Goal: Task Accomplishment & Management: Complete application form

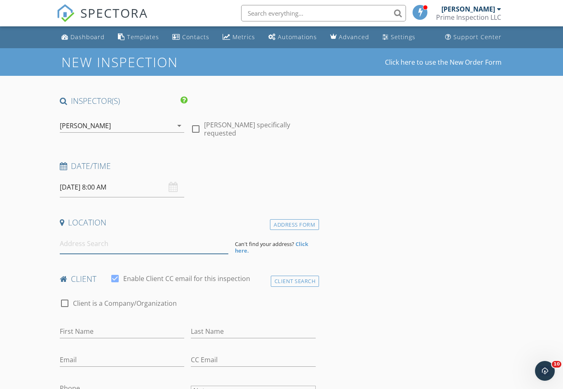
click at [103, 244] on input at bounding box center [144, 244] width 169 height 20
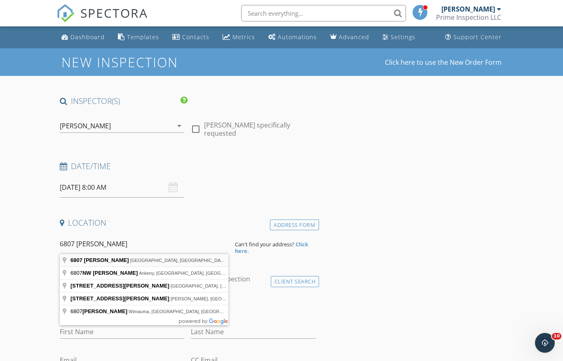
type input "6807 Shelley Terrace, Port St. Lucie, FL, USA"
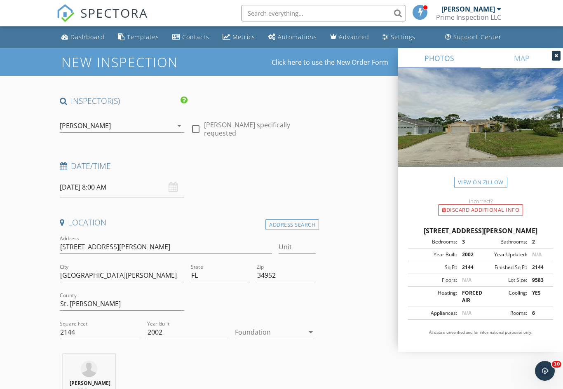
click at [175, 184] on div "09/28/2025 8:00 AM" at bounding box center [122, 187] width 125 height 20
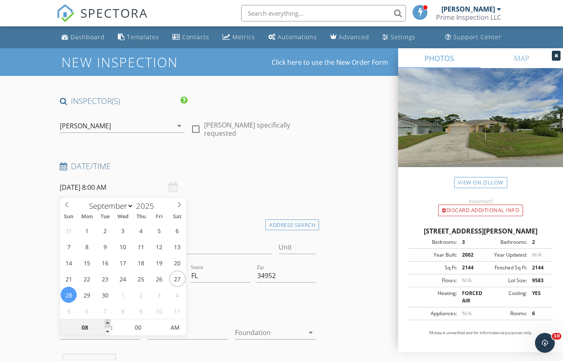
type input "09/28/2025 9:00 AM"
type input "09"
click at [108, 323] on span at bounding box center [108, 323] width 6 height 8
type input "09/28/2025 10:00 AM"
type input "10"
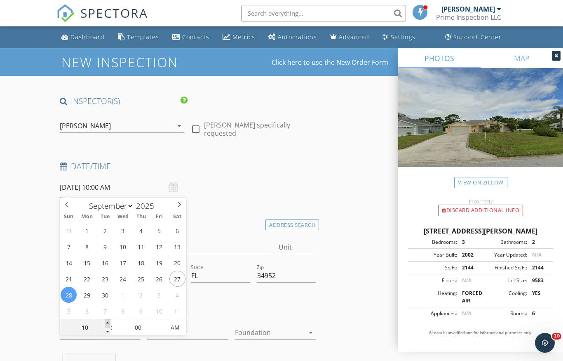
click at [108, 323] on span at bounding box center [108, 323] width 6 height 8
type input "[DATE] 11:00 AM"
type input "11"
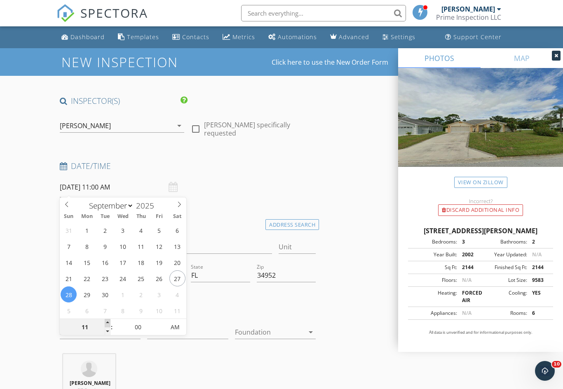
click at [108, 323] on span at bounding box center [108, 323] width 6 height 8
click at [229, 306] on div at bounding box center [254, 305] width 132 height 28
click at [233, 219] on h4 "Location" at bounding box center [188, 222] width 256 height 11
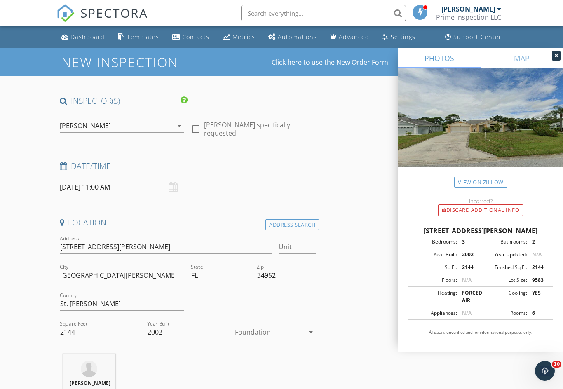
click at [284, 313] on div at bounding box center [254, 305] width 132 height 28
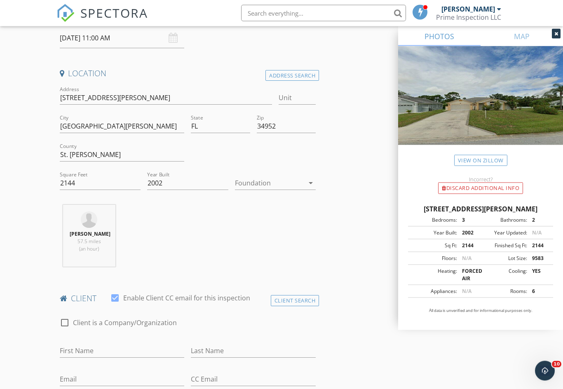
click at [311, 186] on icon "arrow_drop_down" at bounding box center [311, 184] width 10 height 10
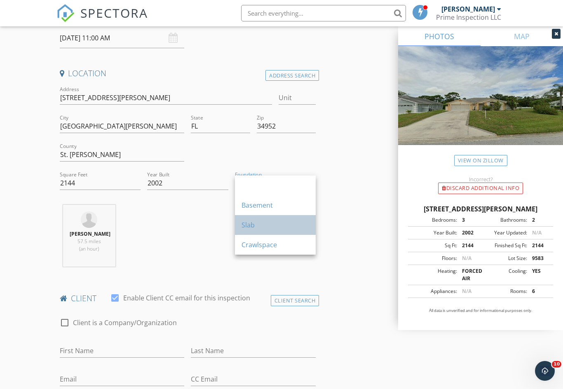
click at [269, 225] on div "Slab" at bounding box center [276, 225] width 68 height 10
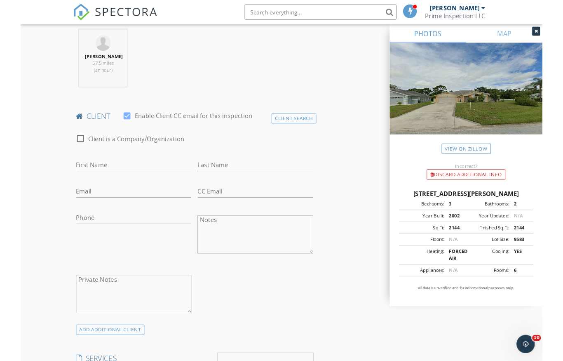
scroll to position [323, 0]
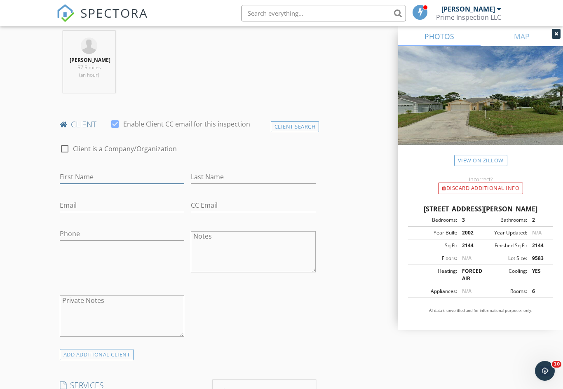
click at [102, 182] on input "First Name" at bounding box center [122, 177] width 125 height 14
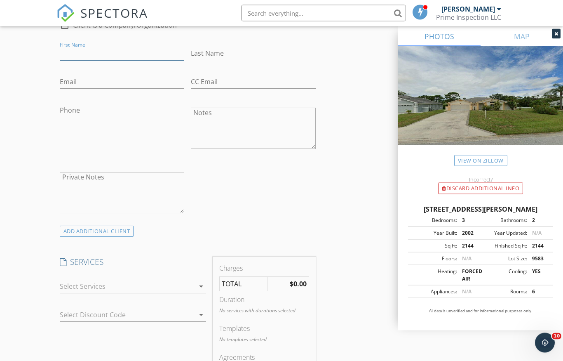
scroll to position [447, 0]
click at [99, 60] on input "First Name" at bounding box center [122, 54] width 125 height 14
click at [100, 59] on input "First Name" at bounding box center [122, 54] width 125 height 14
click at [96, 60] on input "First Name" at bounding box center [122, 54] width 125 height 14
paste input "[PERSON_NAME]"
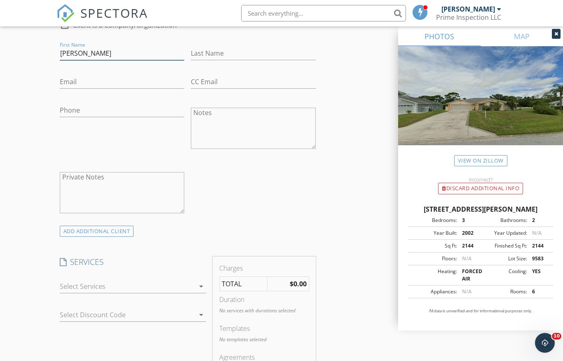
type input "[PERSON_NAME]"
click at [227, 60] on input "Last Name" at bounding box center [253, 54] width 125 height 14
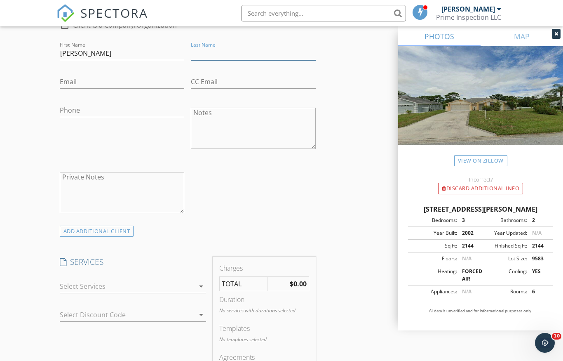
click at [225, 59] on input "Last Name" at bounding box center [253, 54] width 125 height 14
paste input "[PERSON_NAME]"
type input "[PERSON_NAME]"
click at [94, 89] on input "Email" at bounding box center [122, 82] width 125 height 14
click at [93, 89] on input "Email" at bounding box center [122, 82] width 125 height 14
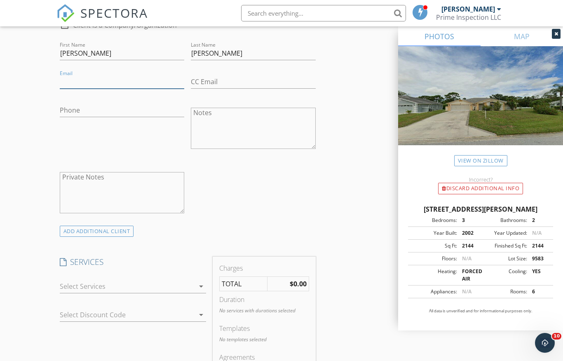
paste input "[EMAIL_ADDRESS][DOMAIN_NAME]"
type input "[EMAIL_ADDRESS][DOMAIN_NAME]"
click at [86, 112] on input "Phone" at bounding box center [122, 110] width 125 height 14
click at [87, 117] on input "Phone" at bounding box center [122, 110] width 125 height 14
paste input "[PHONE_NUMBER]"
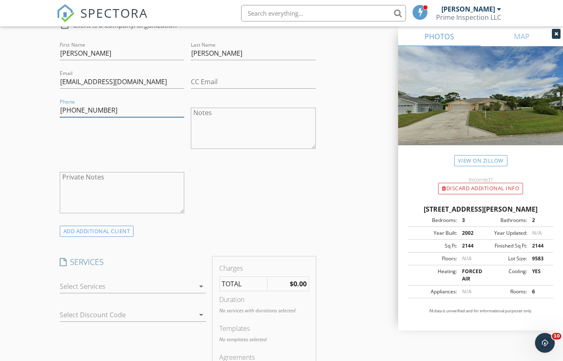
type input "[PHONE_NUMBER]"
click at [139, 89] on input "[EMAIL_ADDRESS][DOMAIN_NAME]" at bounding box center [122, 82] width 125 height 14
click at [164, 89] on input "[EMAIL_ADDRESS][DOMAIN_NAME]" at bounding box center [122, 82] width 125 height 14
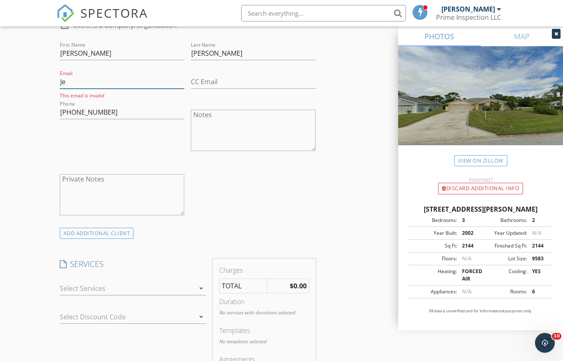
type input "J"
click at [100, 89] on input "Email" at bounding box center [122, 82] width 125 height 14
paste input "[EMAIL_ADDRESS][DOMAIN_NAME]"
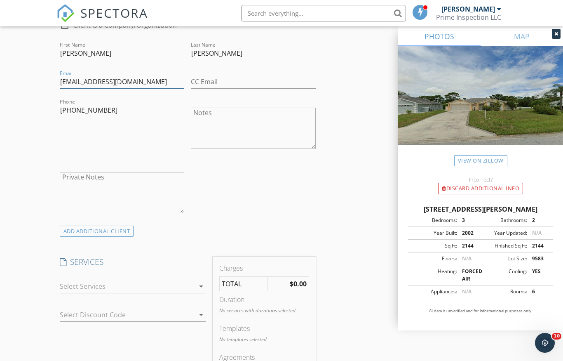
type input "[EMAIL_ADDRESS][DOMAIN_NAME]"
click at [230, 89] on input "CC Email" at bounding box center [253, 82] width 125 height 14
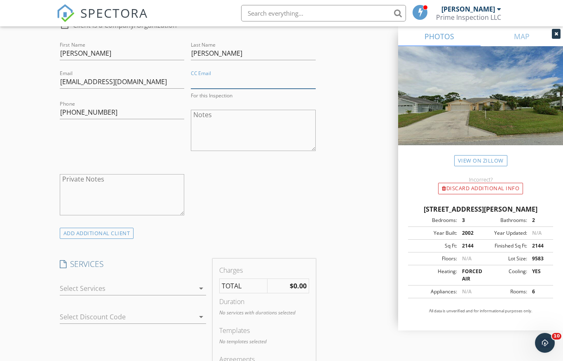
click at [231, 88] on input "CC Email" at bounding box center [253, 82] width 125 height 14
paste input "[EMAIL_ADDRESS][DOMAIN_NAME]"
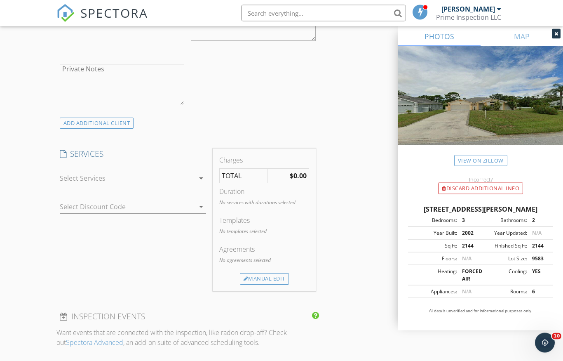
type input "[EMAIL_ADDRESS][DOMAIN_NAME]"
click at [200, 183] on icon "arrow_drop_down" at bounding box center [201, 179] width 10 height 10
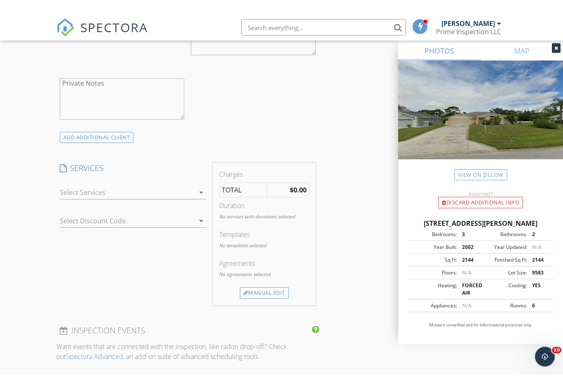
scroll to position [557, 0]
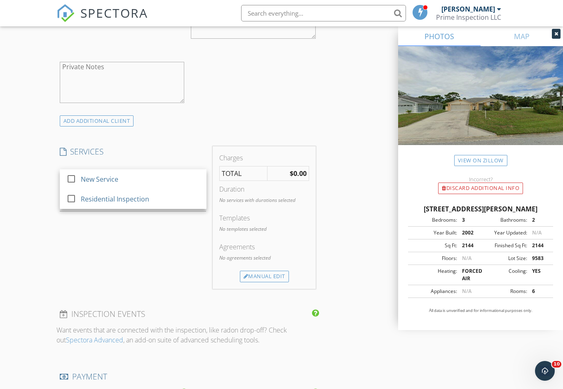
click at [342, 125] on div "INSPECTOR(S) check_box ALBERT THOMAS PRIMARY ALBERT THOMAS arrow_drop_down chec…" at bounding box center [281, 215] width 451 height 1352
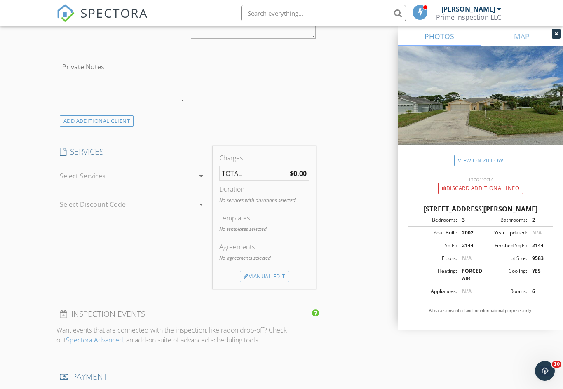
click at [202, 181] on icon "arrow_drop_down" at bounding box center [201, 176] width 10 height 10
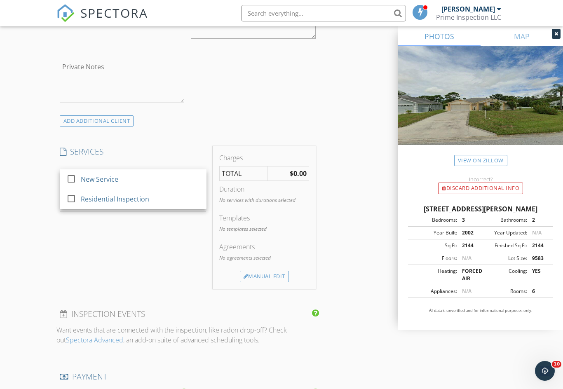
click at [182, 281] on div "SERVICES check_box_outline_blank New Service check_box_outline_blank Residentia…" at bounding box center [132, 217] width 153 height 142
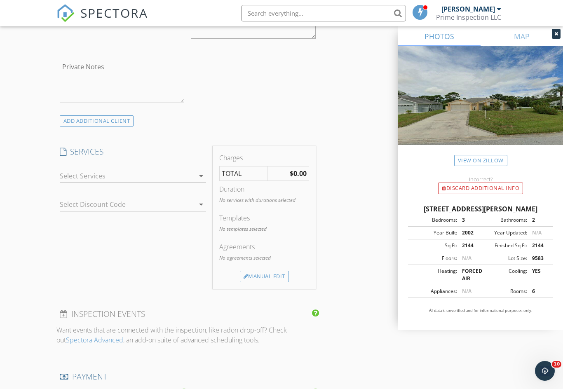
click at [201, 209] on icon "arrow_drop_down" at bounding box center [201, 205] width 10 height 10
click at [178, 279] on div "SERVICES check_box_outline_blank New Service check_box_outline_blank Residentia…" at bounding box center [132, 217] width 153 height 142
click at [270, 279] on div "Manual Edit" at bounding box center [264, 277] width 49 height 12
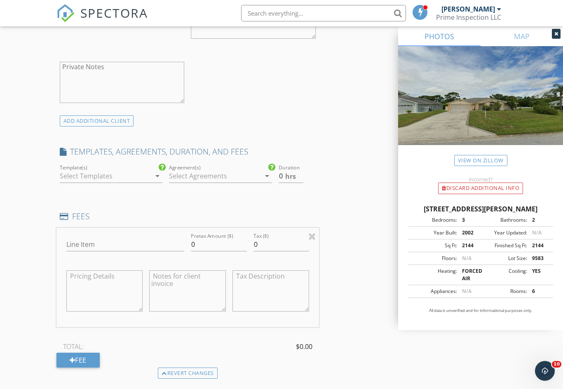
click at [263, 181] on icon "arrow_drop_down" at bounding box center [267, 176] width 10 height 10
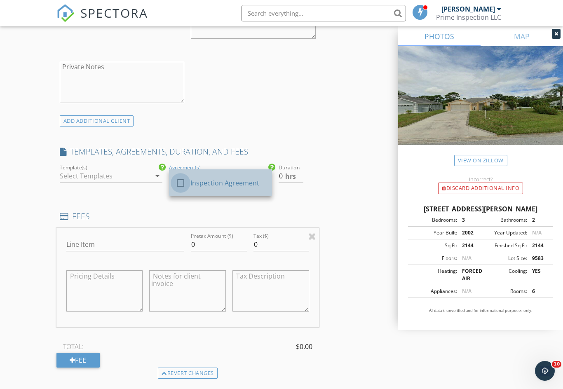
click at [179, 190] on div at bounding box center [181, 183] width 14 height 14
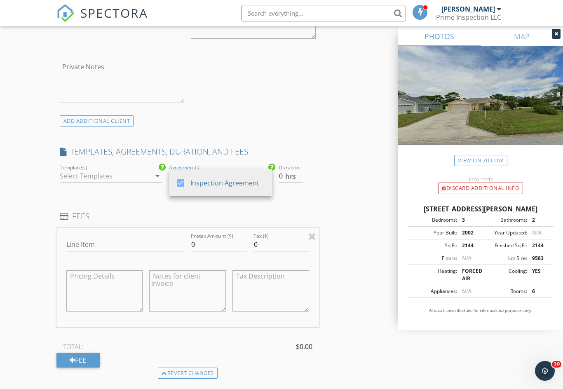
click at [152, 181] on div "arrow_drop_down" at bounding box center [157, 176] width 12 height 10
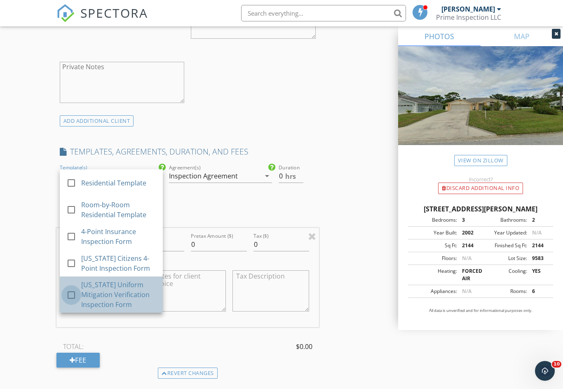
click at [67, 302] on div at bounding box center [71, 295] width 14 height 14
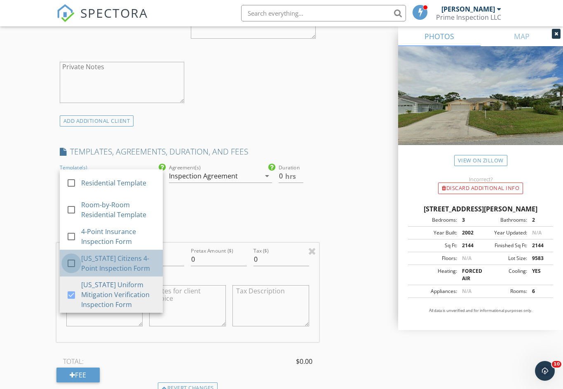
click at [67, 268] on div at bounding box center [71, 263] width 14 height 14
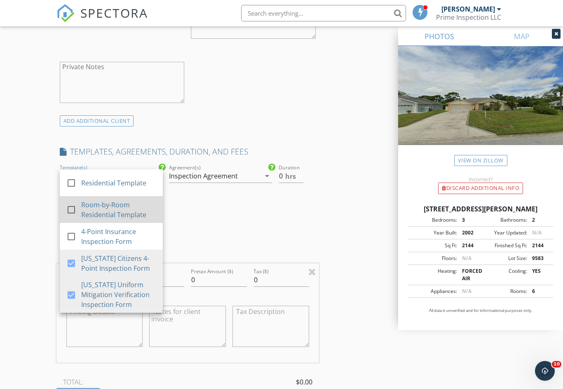
click at [68, 215] on div at bounding box center [71, 210] width 14 height 14
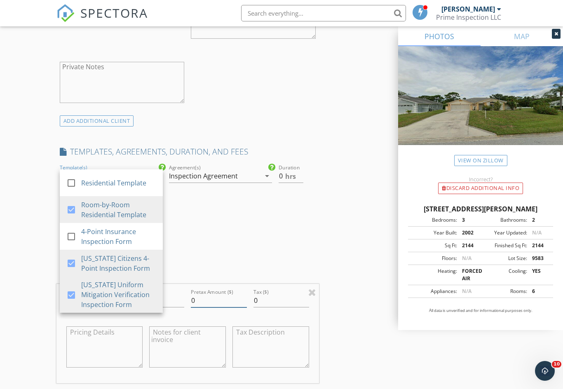
click at [219, 306] on input "0" at bounding box center [219, 301] width 56 height 14
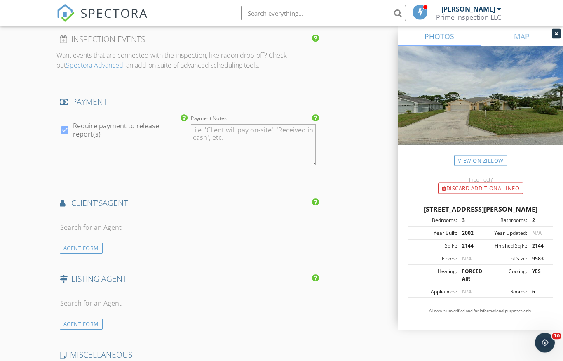
scroll to position [979, 0]
type input "0450"
click at [108, 228] on input "text" at bounding box center [188, 227] width 256 height 14
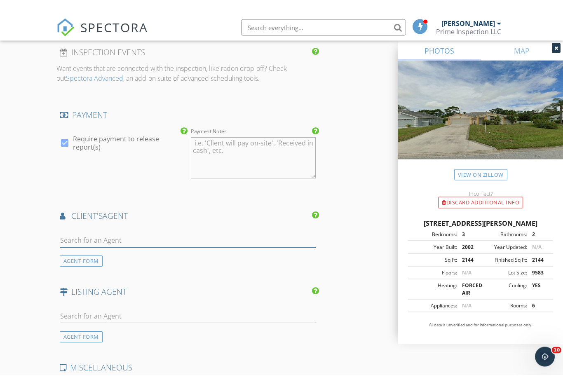
scroll to position [979, 0]
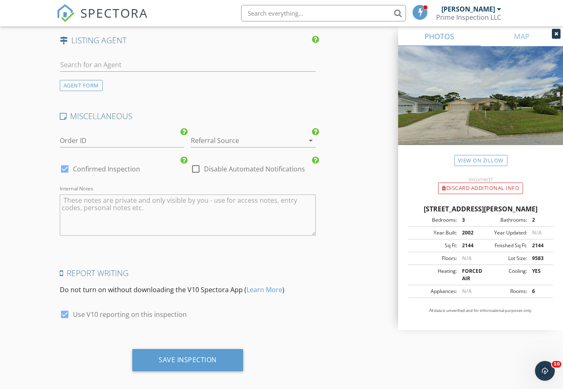
scroll to position [1228, 0]
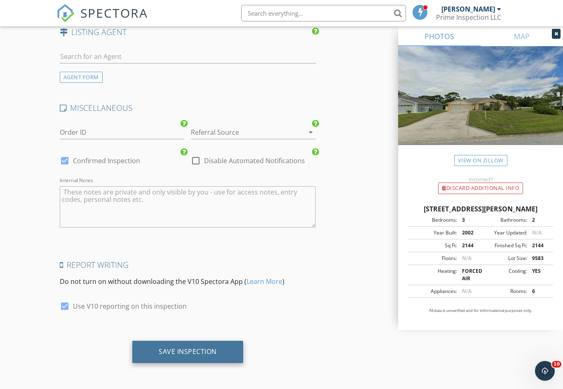
click at [209, 356] on div "Save Inspection" at bounding box center [188, 352] width 58 height 8
